Goal: Navigation & Orientation: Find specific page/section

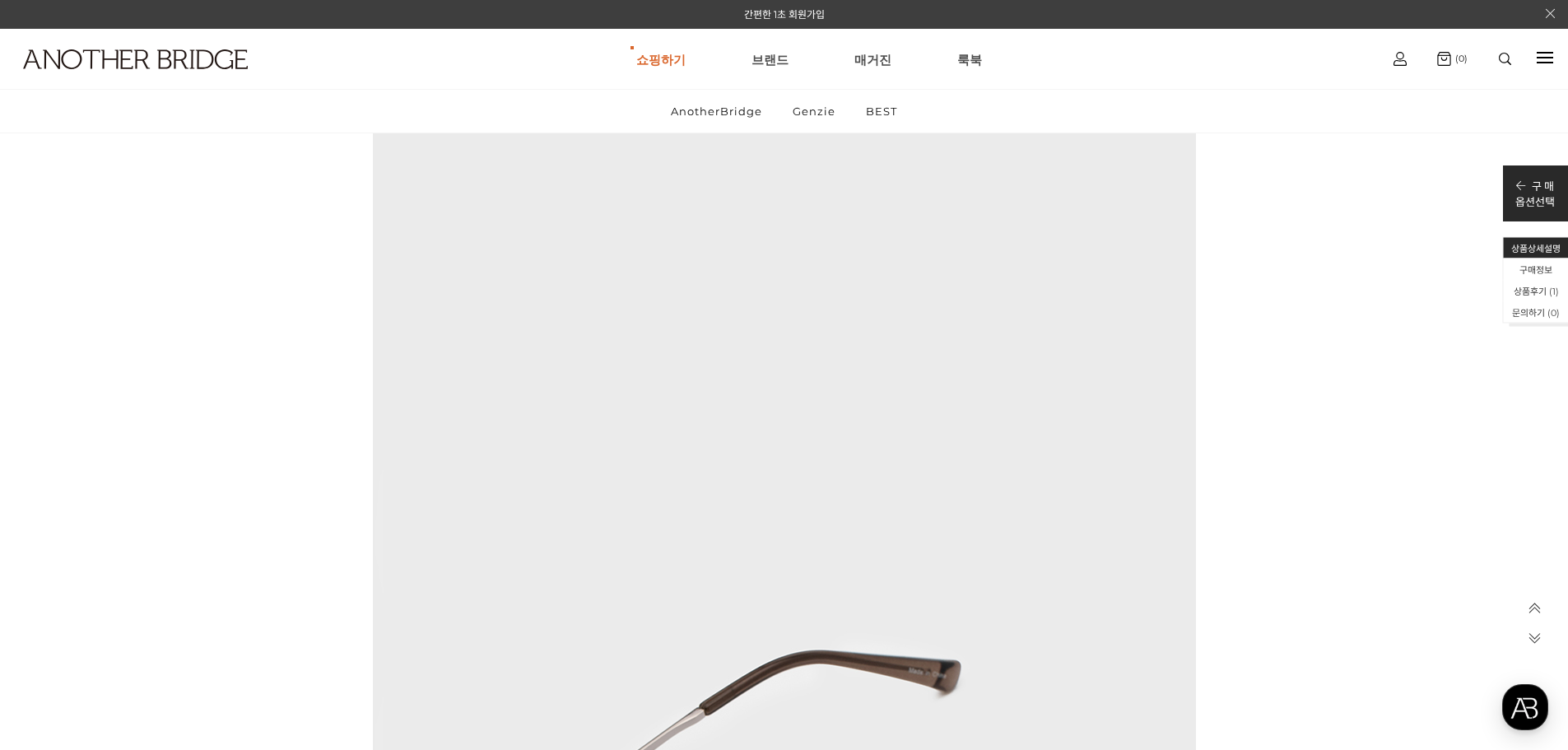
scroll to position [9752, 0]
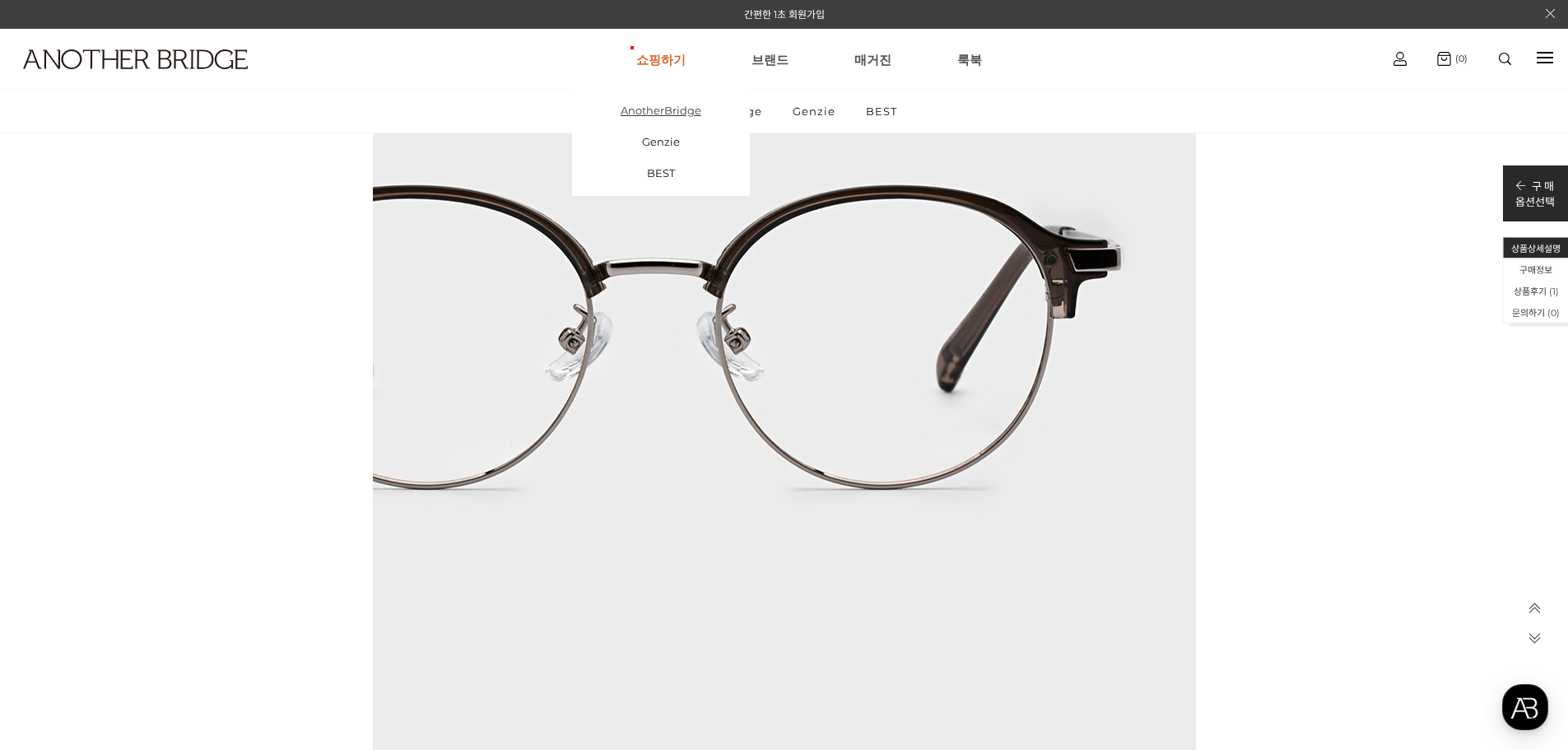
click at [663, 113] on link "AnotherBridge" at bounding box center [660, 109] width 178 height 31
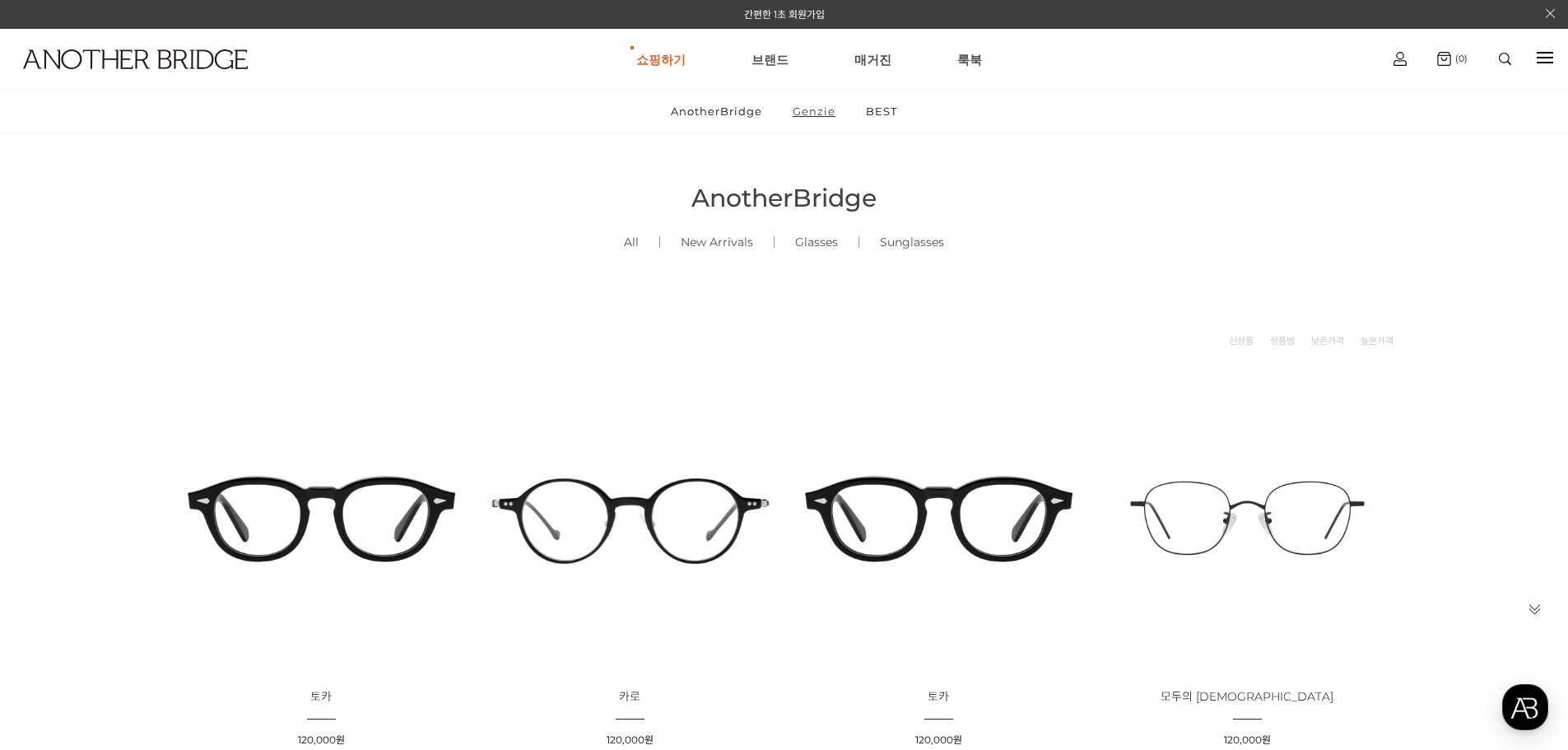
click at [819, 114] on link "Genzie" at bounding box center [813, 110] width 71 height 43
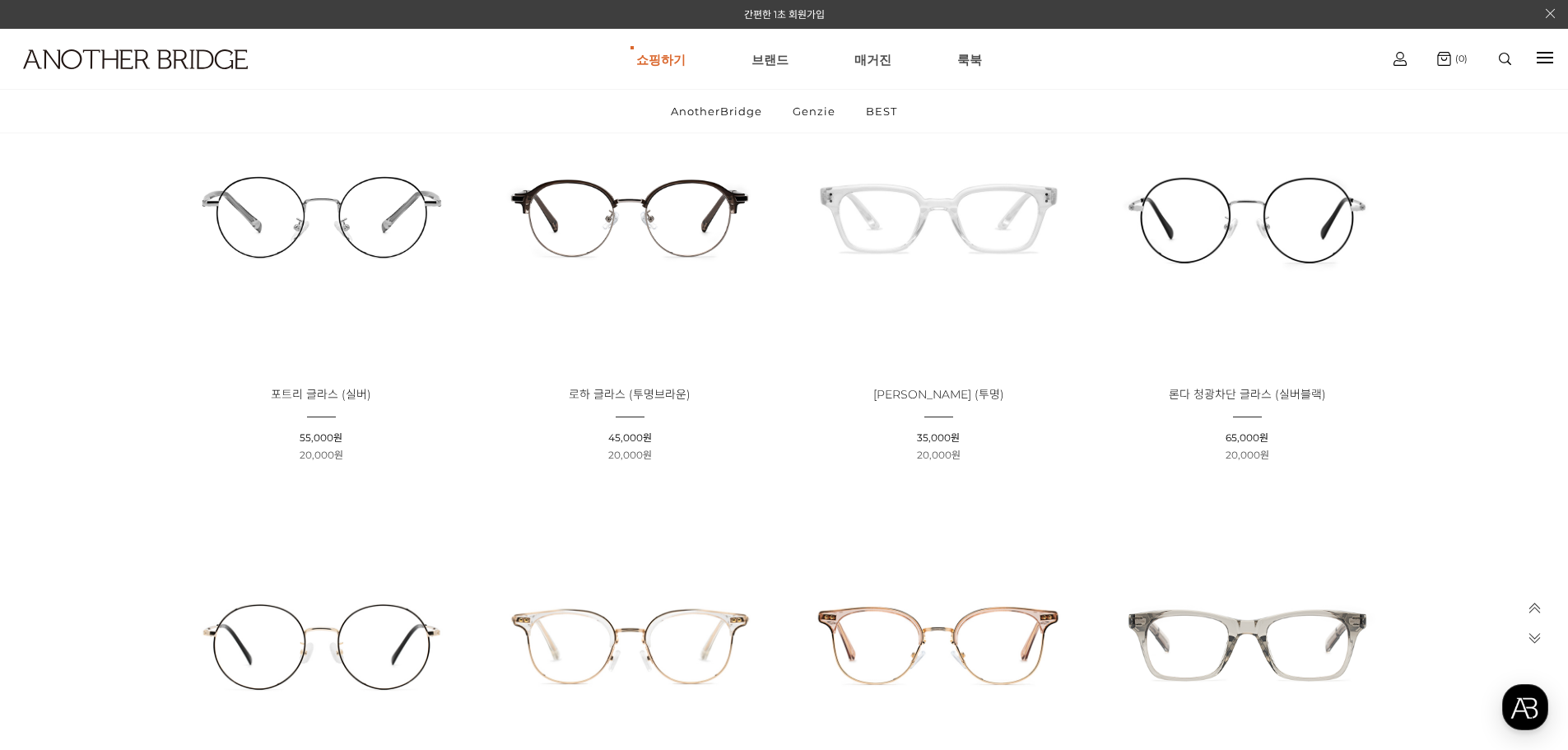
scroll to position [708, 0]
